Goal: Navigation & Orientation: Find specific page/section

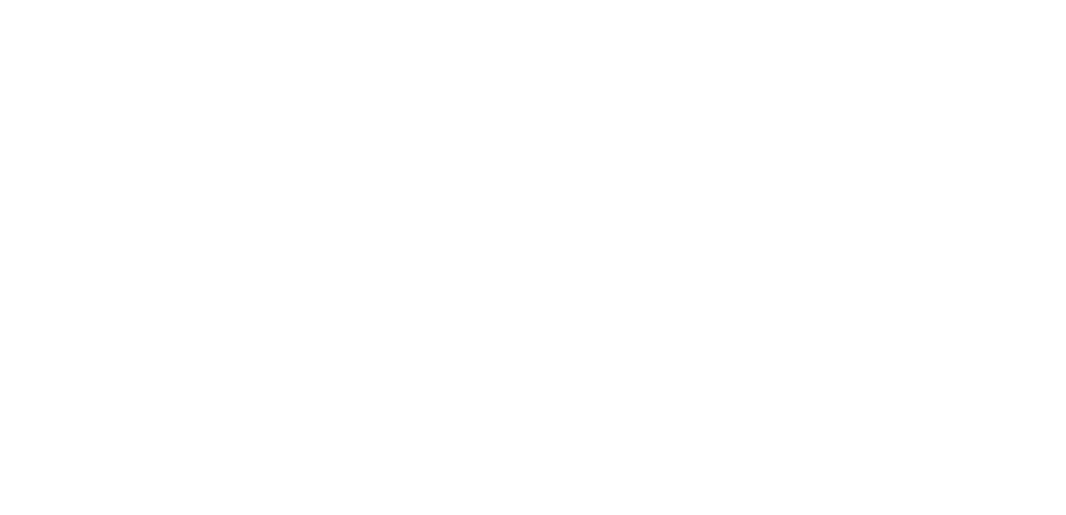
click at [894, 483] on body at bounding box center [533, 257] width 1066 height 515
